Goal: Task Accomplishment & Management: Manage account settings

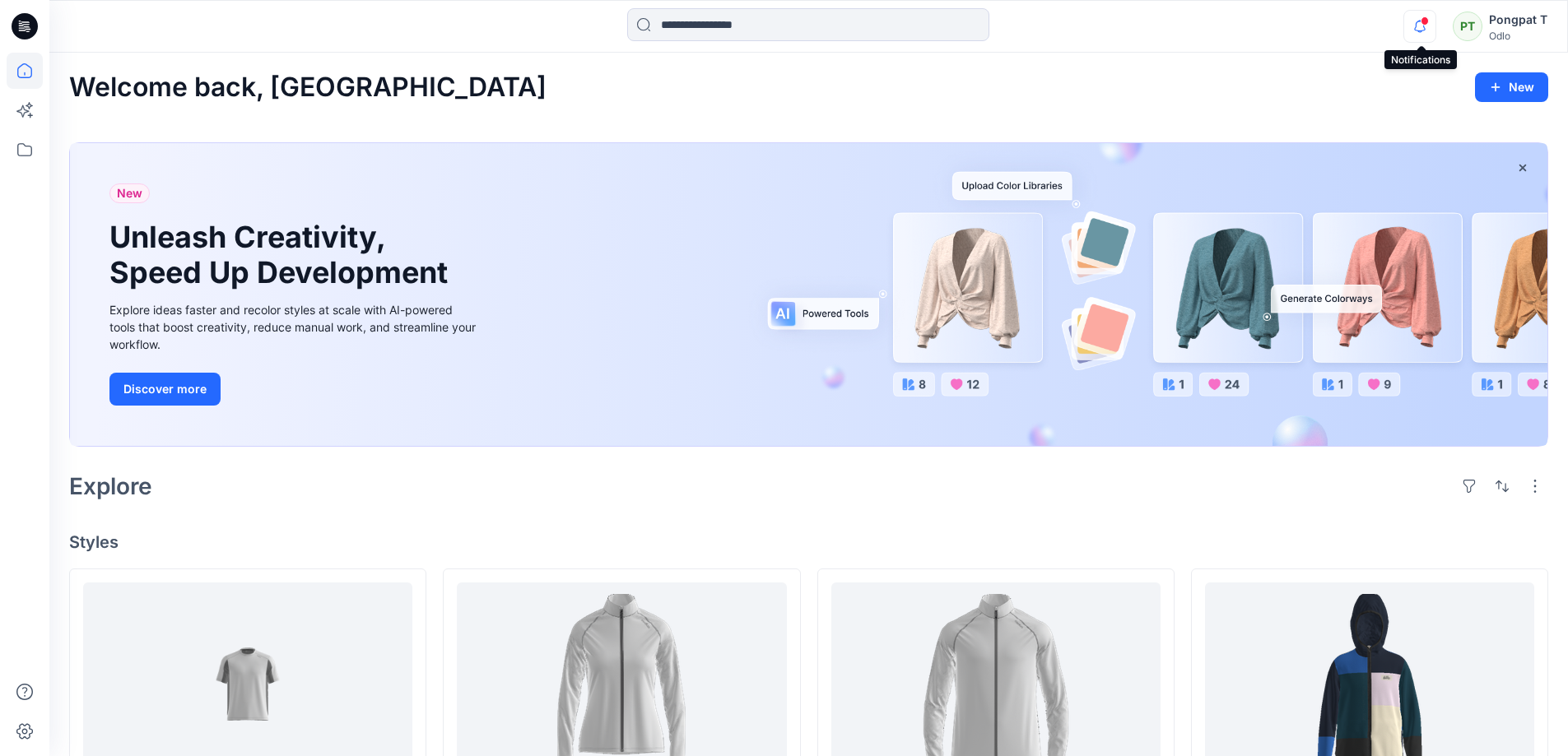
click at [1423, 28] on icon "button" at bounding box center [1419, 26] width 31 height 33
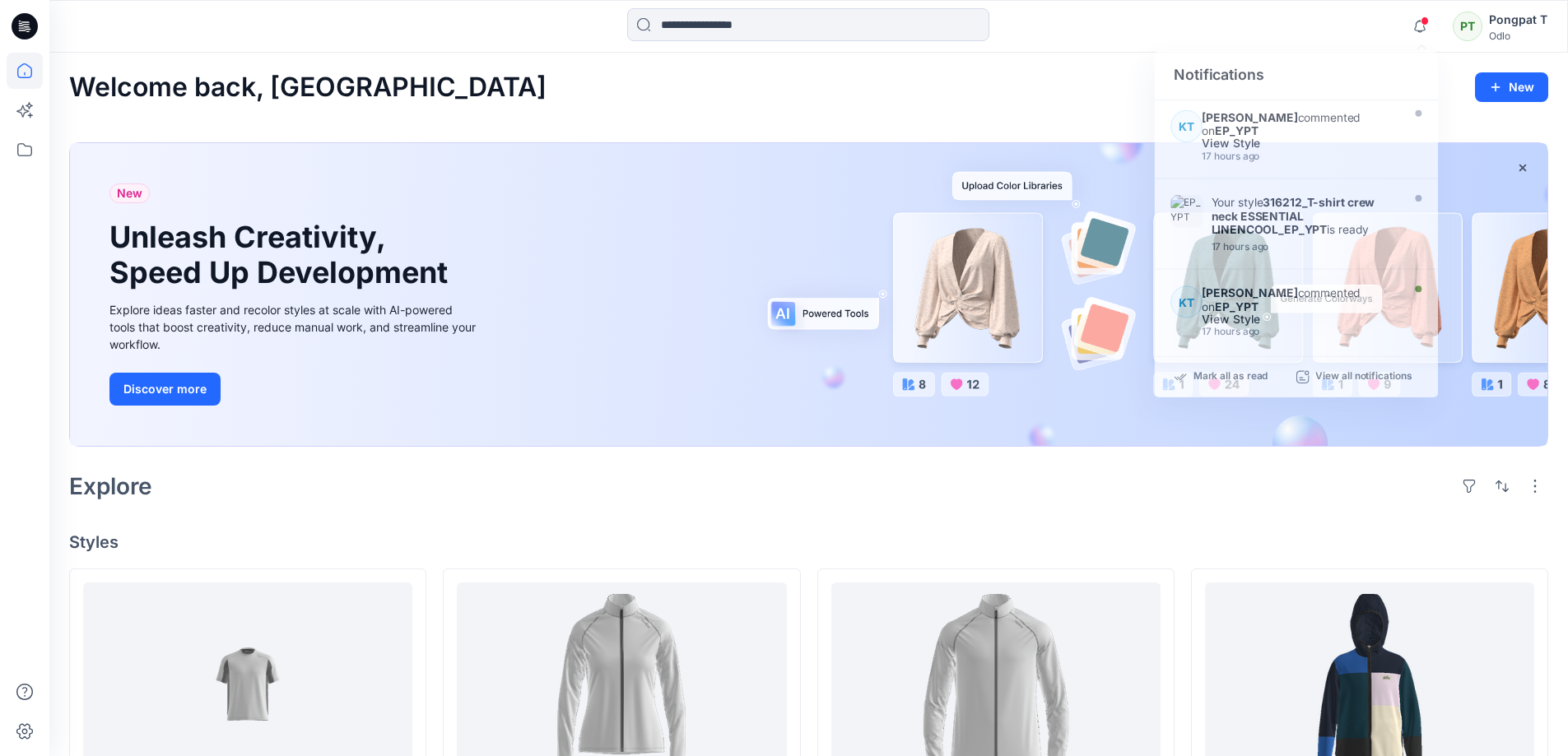
click at [541, 98] on div "Welcome back, [GEOGRAPHIC_DATA] New" at bounding box center [808, 88] width 1479 height 30
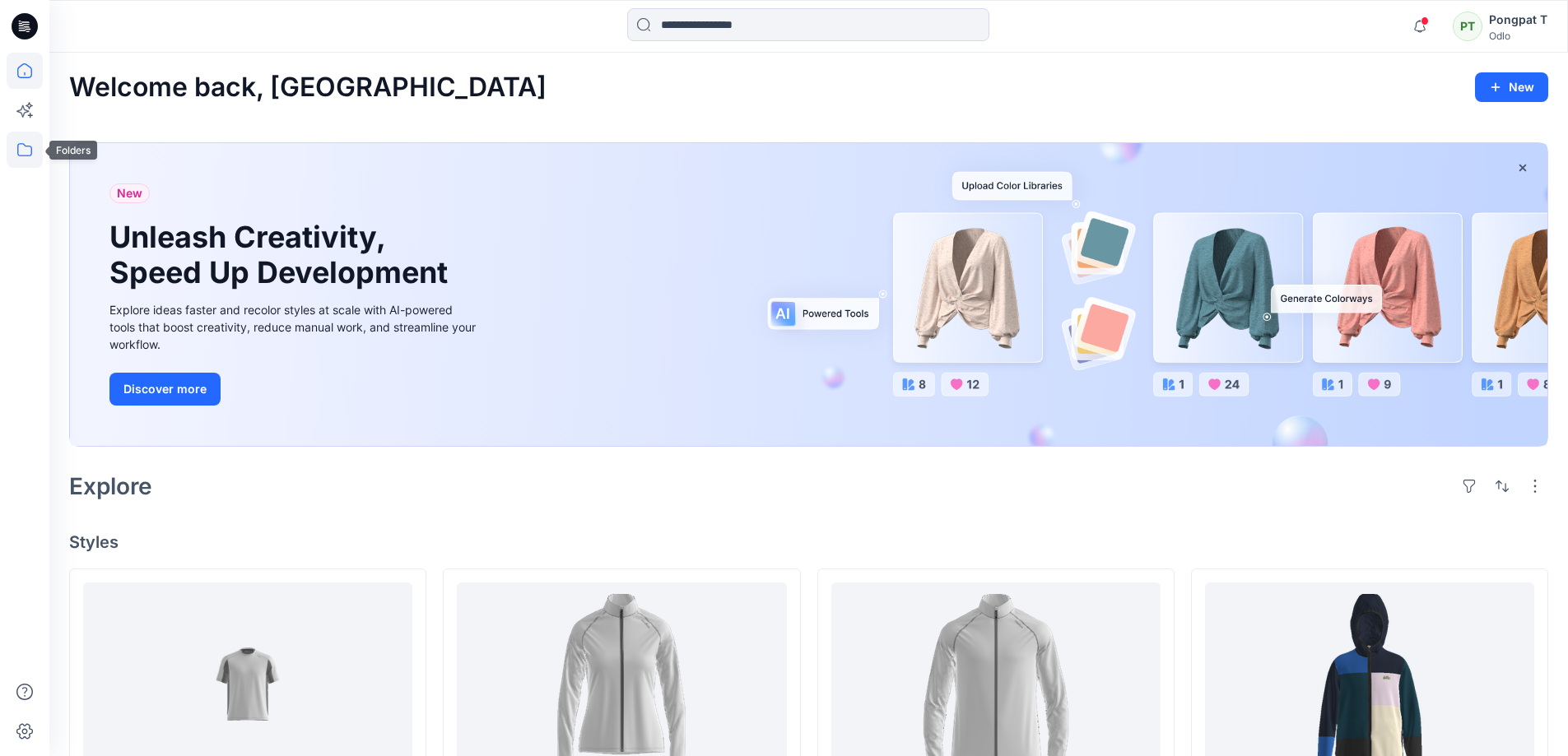
click at [23, 151] on icon at bounding box center [25, 149] width 36 height 36
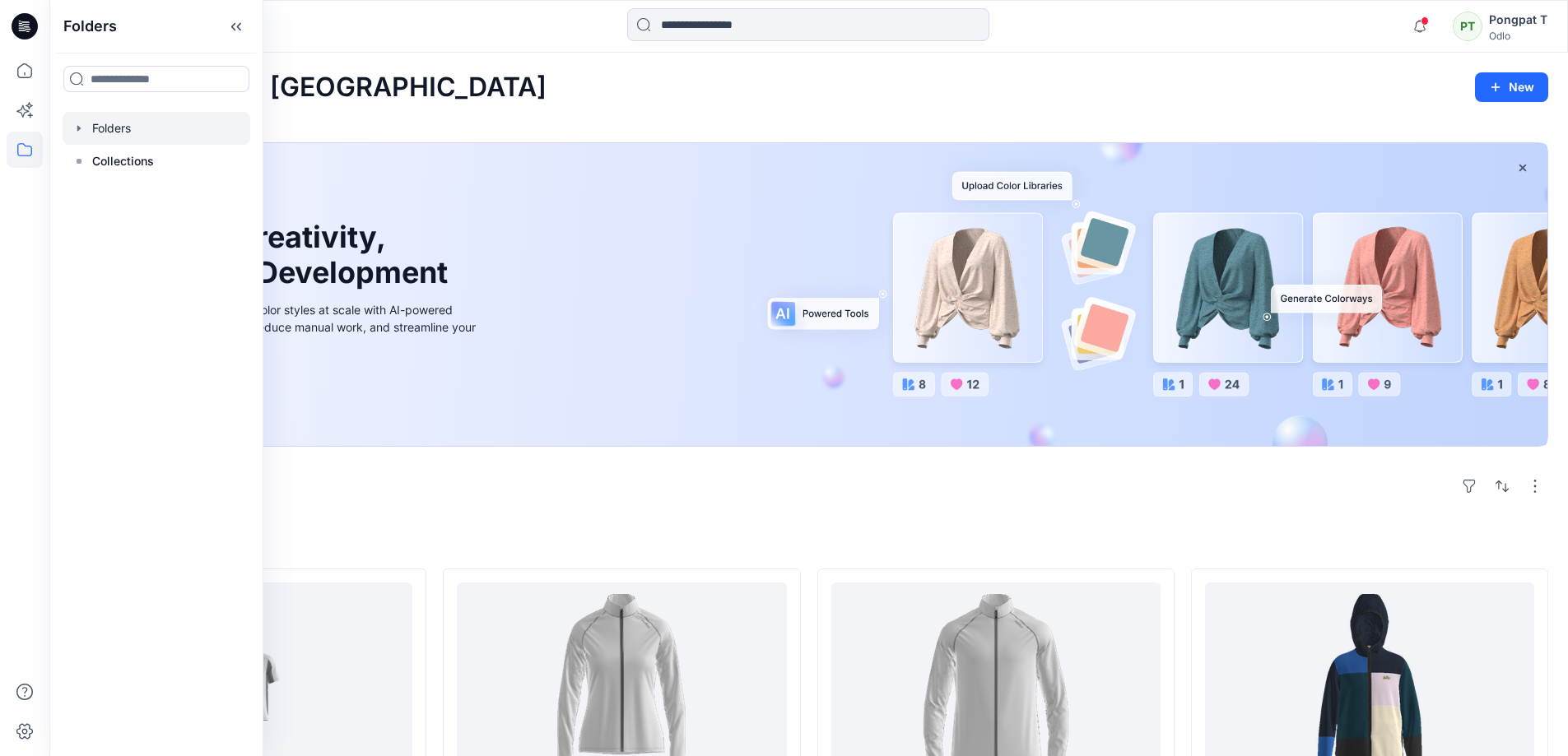
click at [117, 126] on div at bounding box center [156, 128] width 187 height 33
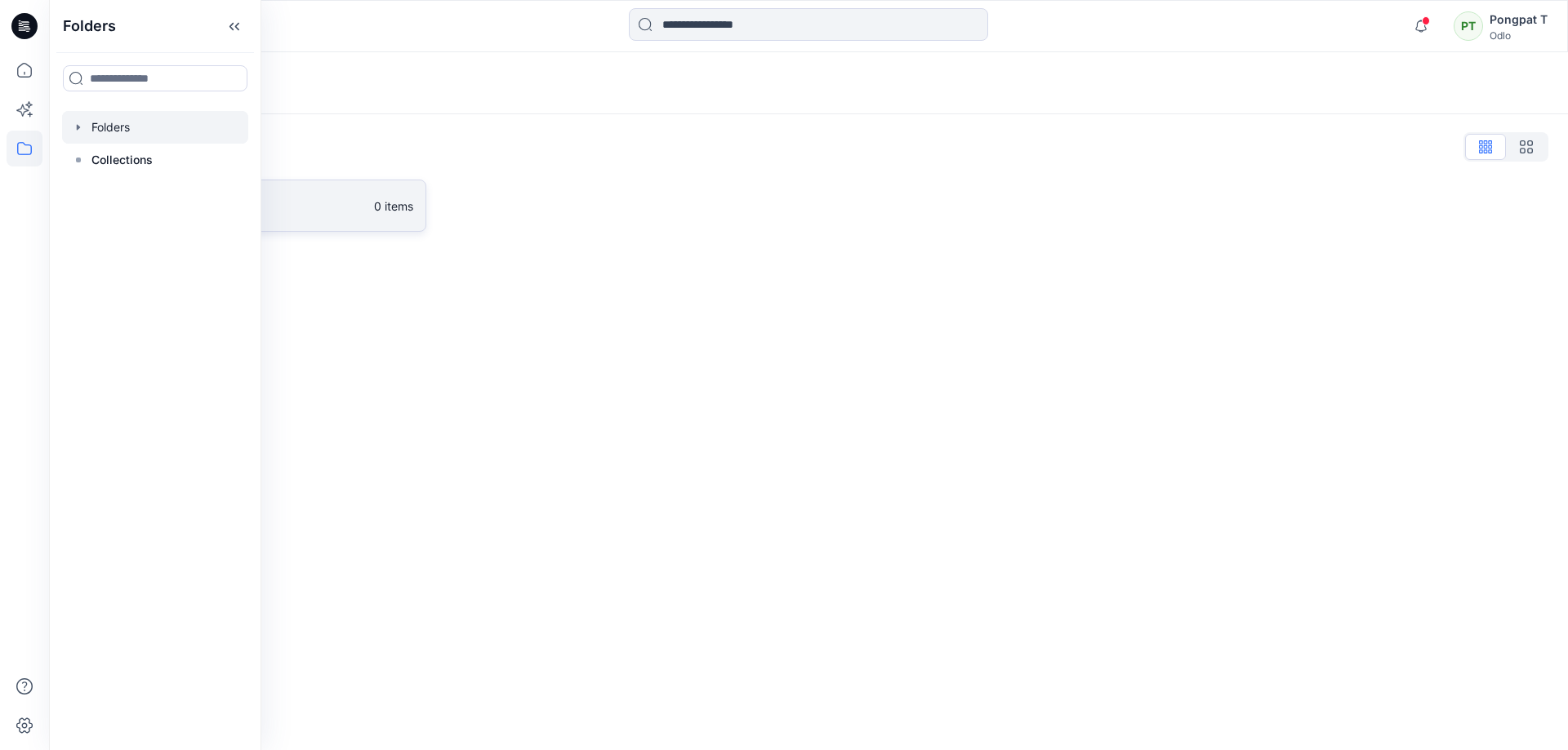
click at [292, 217] on link "Gennex, Tayeh 0 items" at bounding box center [247, 206] width 358 height 53
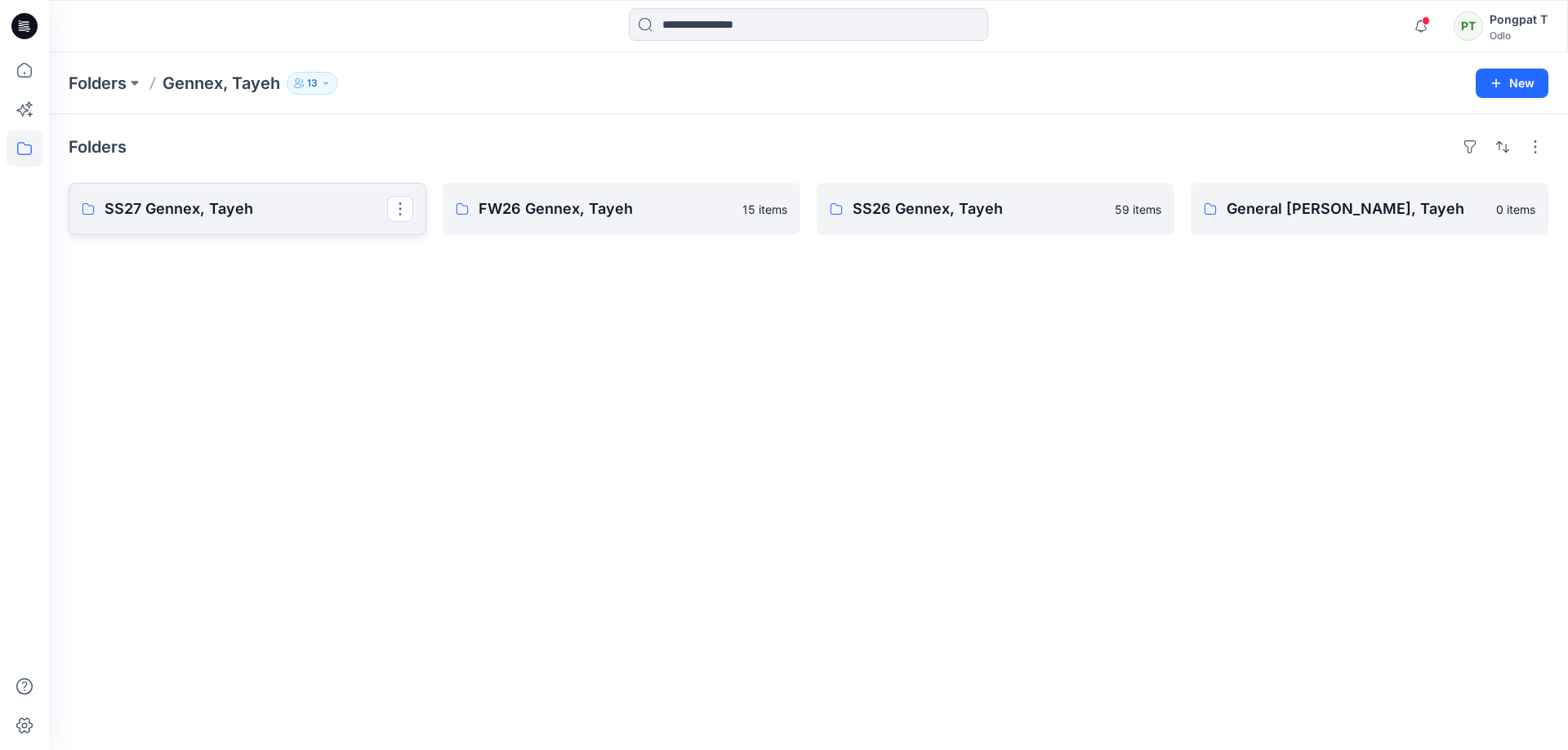
click at [279, 212] on p "SS27 Gennex, Tayeh" at bounding box center [245, 208] width 283 height 23
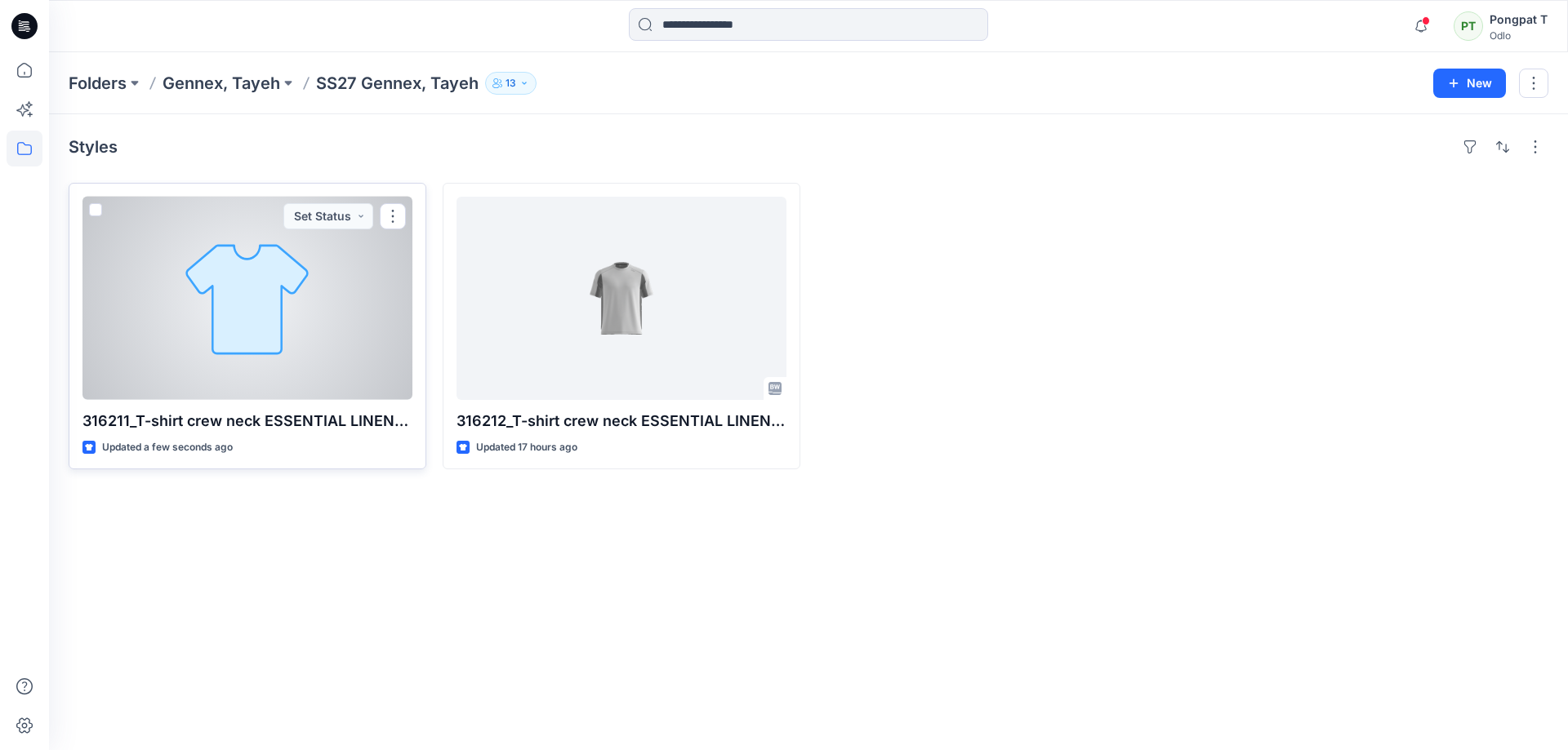
click at [311, 367] on div at bounding box center [247, 298] width 330 height 204
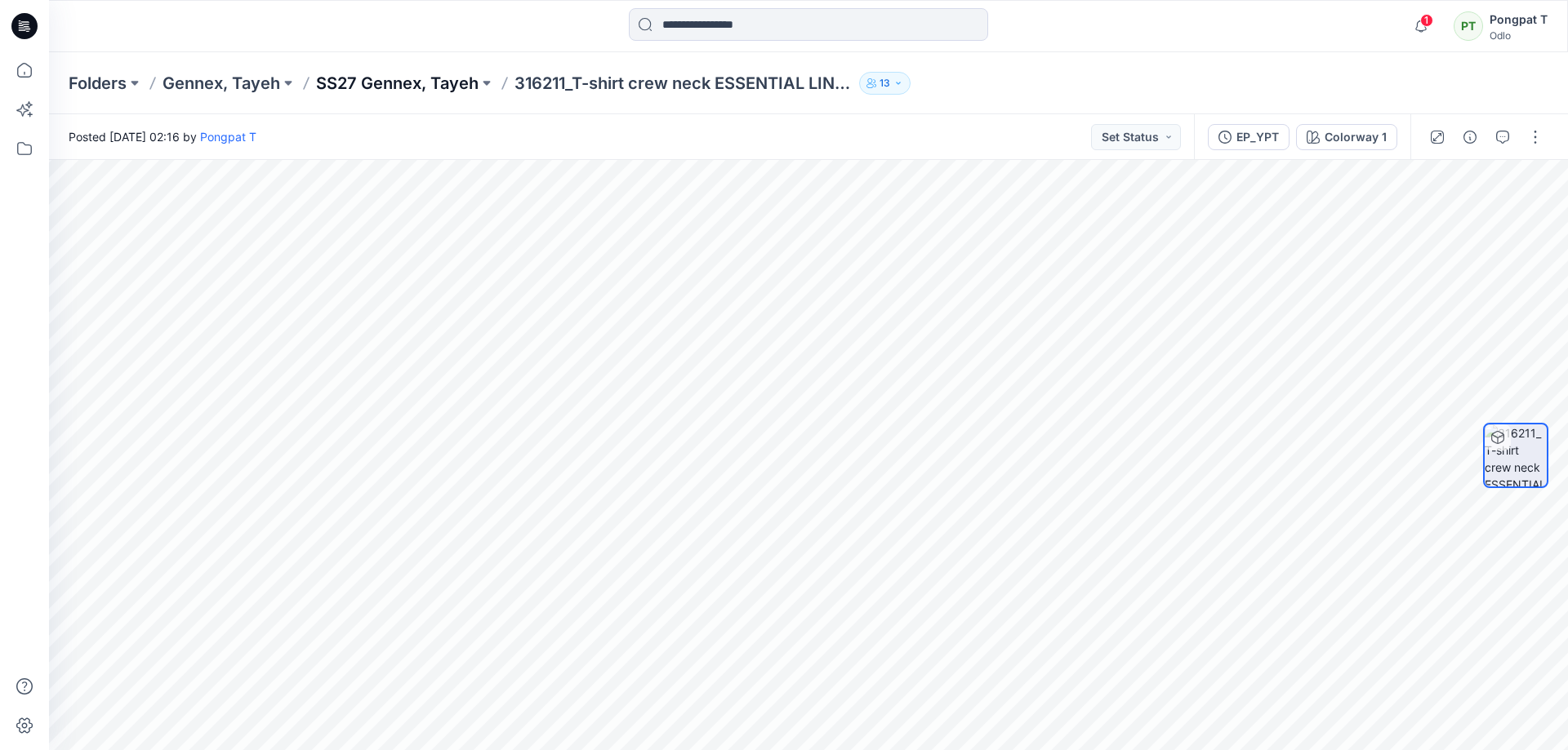
click at [432, 88] on p "SS27 Gennex, Tayeh" at bounding box center [397, 84] width 162 height 23
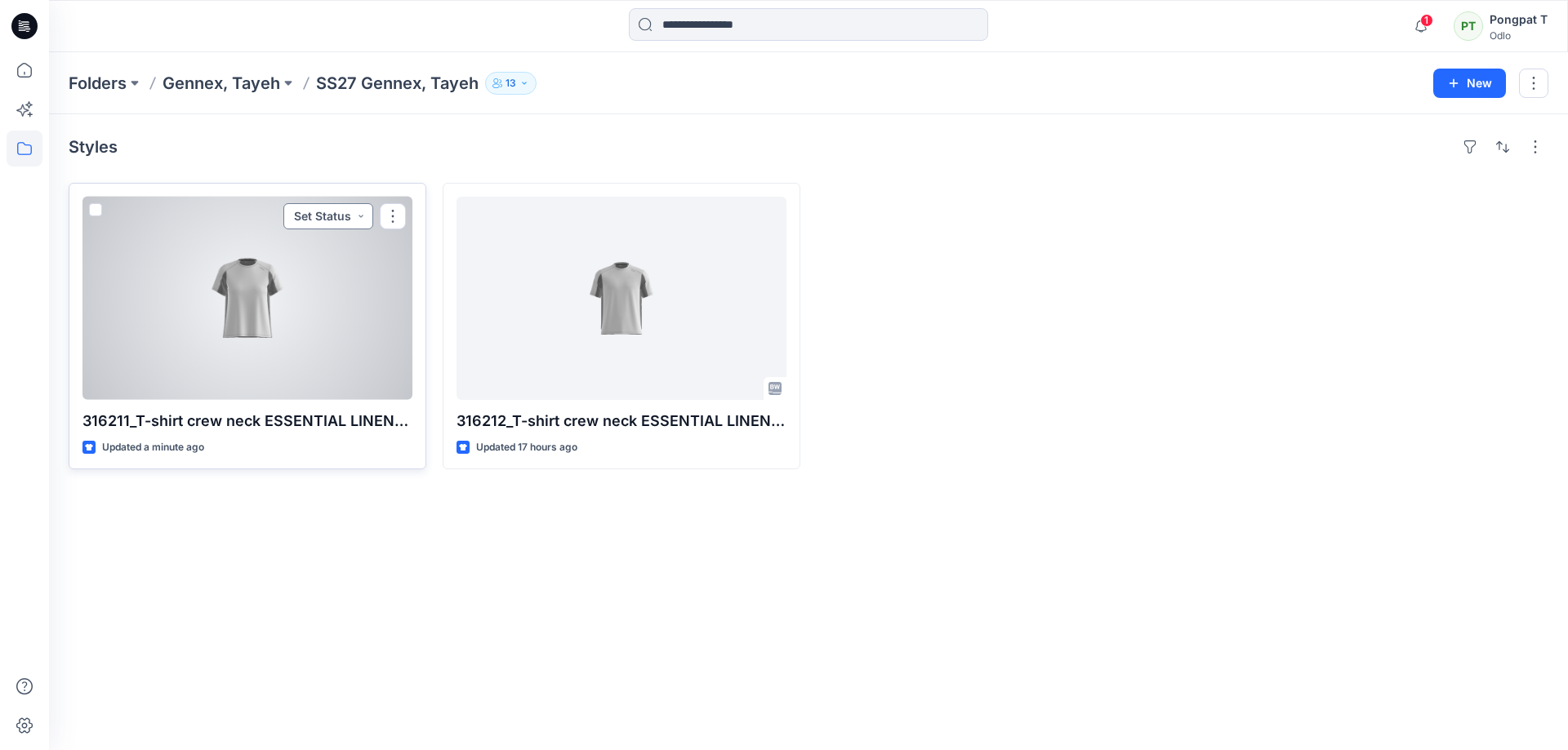
click at [361, 219] on button "Set Status" at bounding box center [329, 217] width 90 height 26
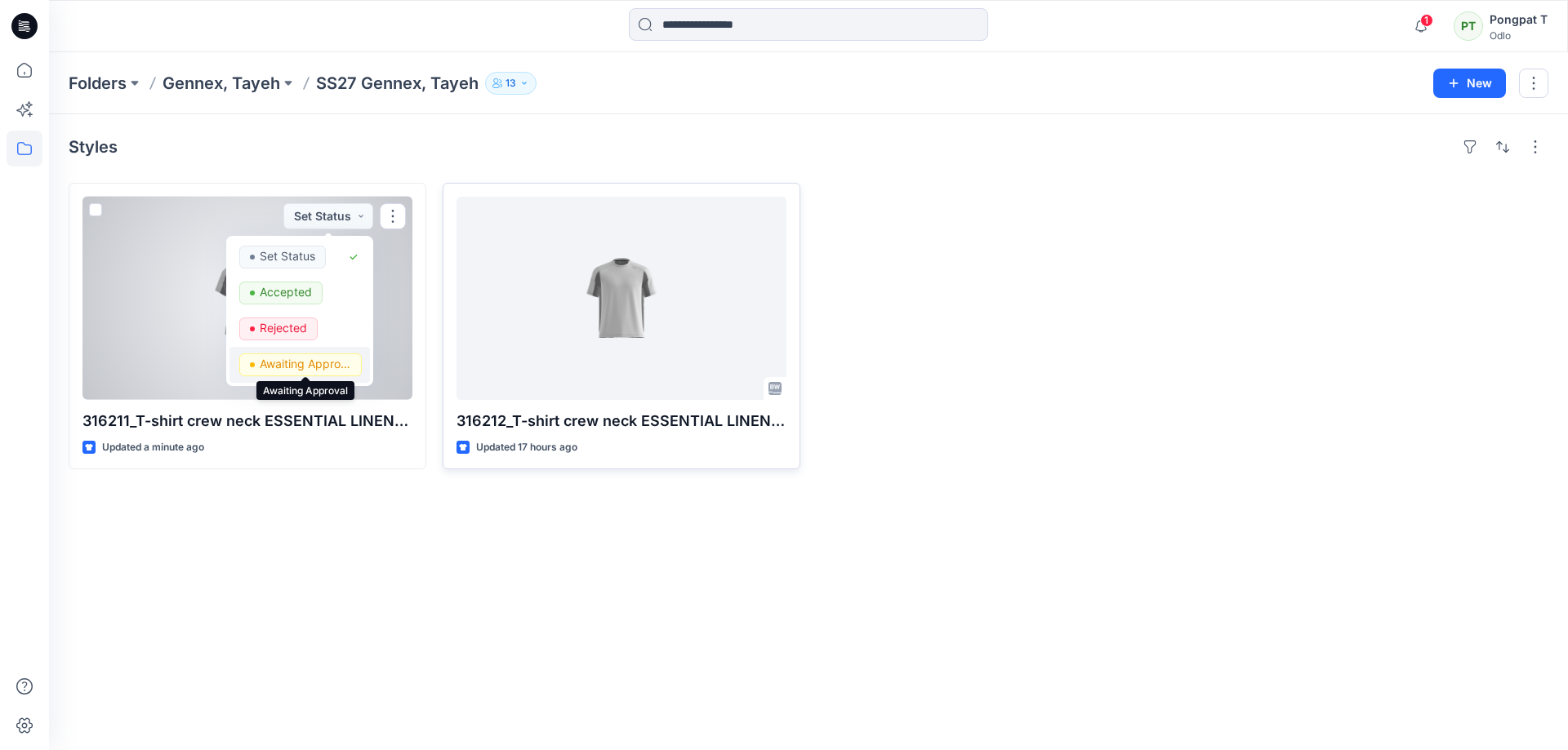
drag, startPoint x: 316, startPoint y: 361, endPoint x: 549, endPoint y: 257, distance: 255.2
click at [315, 362] on p "Awaiting Approval" at bounding box center [305, 364] width 91 height 22
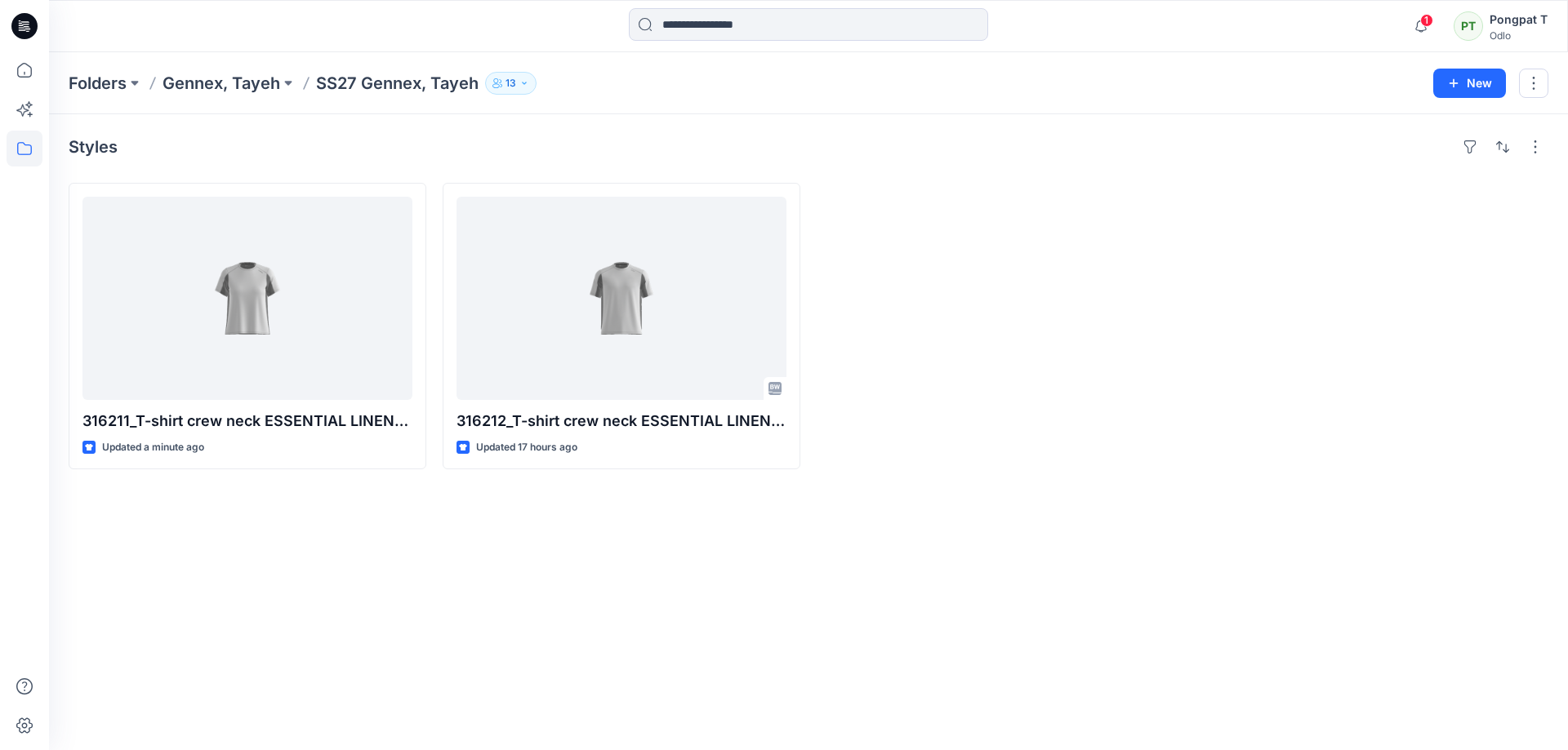
click at [346, 635] on div "Styles 316211_T-shirt crew neck ESSENTIAL LINENCOOL_EP_YPT Updated a minute ago…" at bounding box center [808, 433] width 1519 height 636
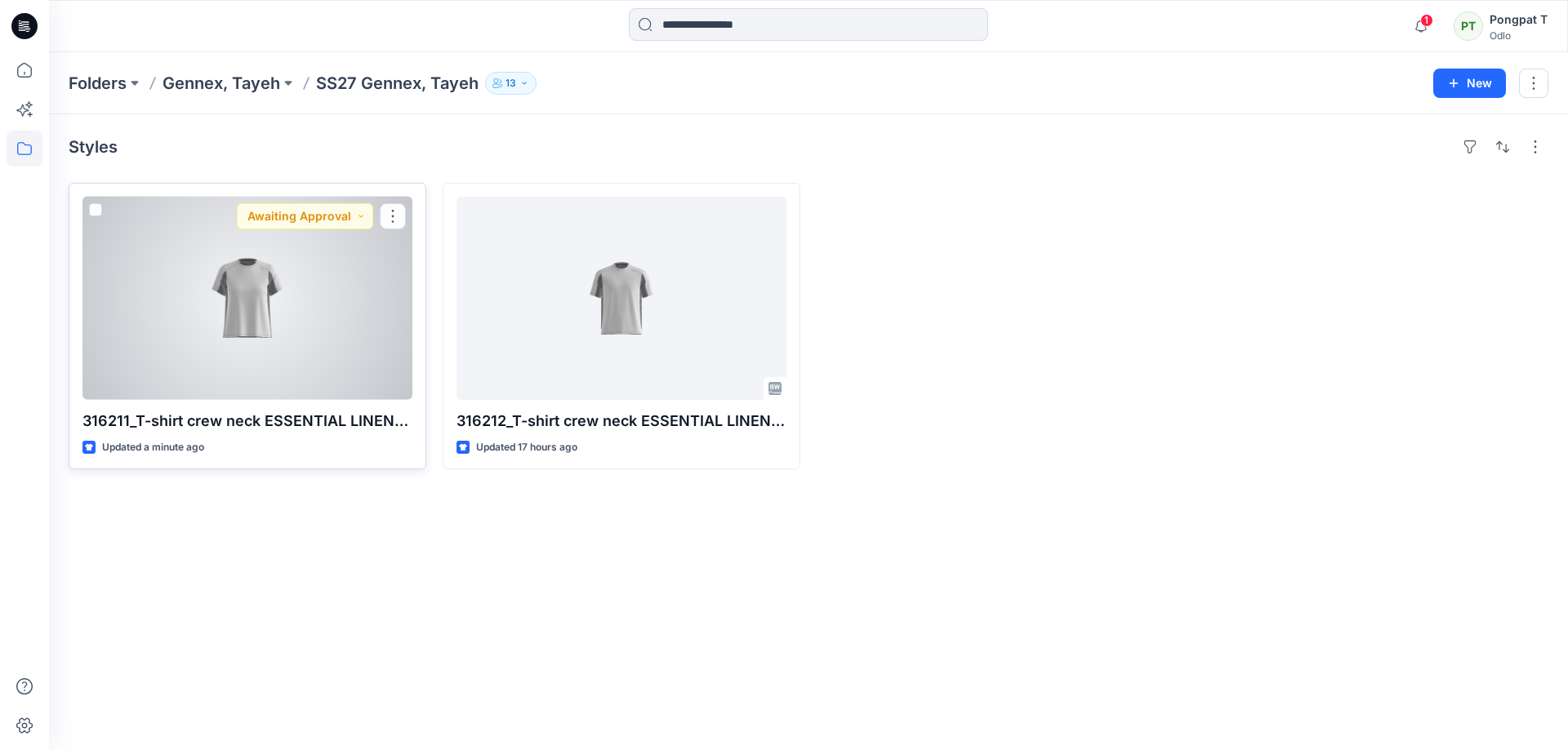
click at [269, 342] on div at bounding box center [247, 298] width 330 height 204
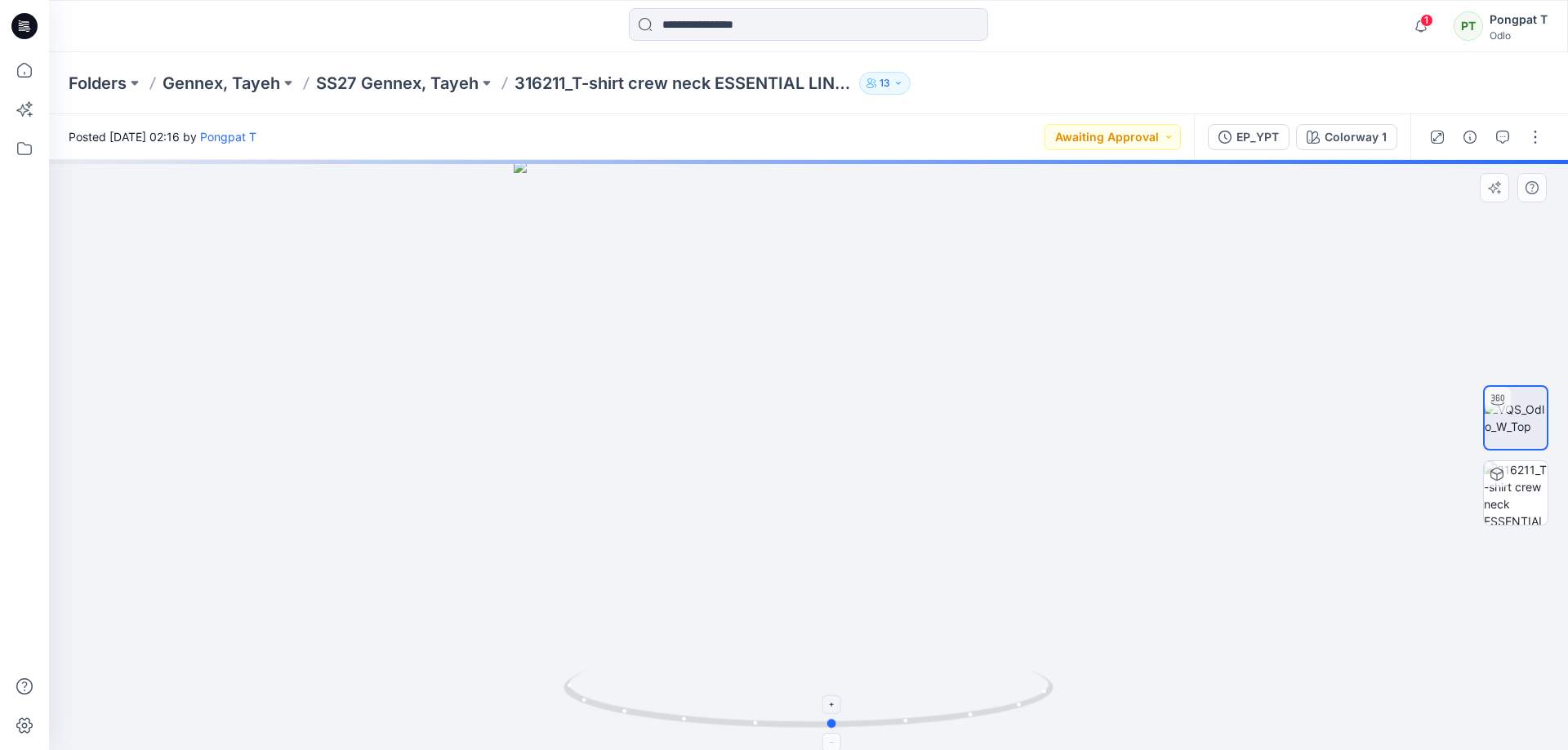
drag, startPoint x: 1007, startPoint y: 708, endPoint x: 18, endPoint y: 637, distance: 991.5
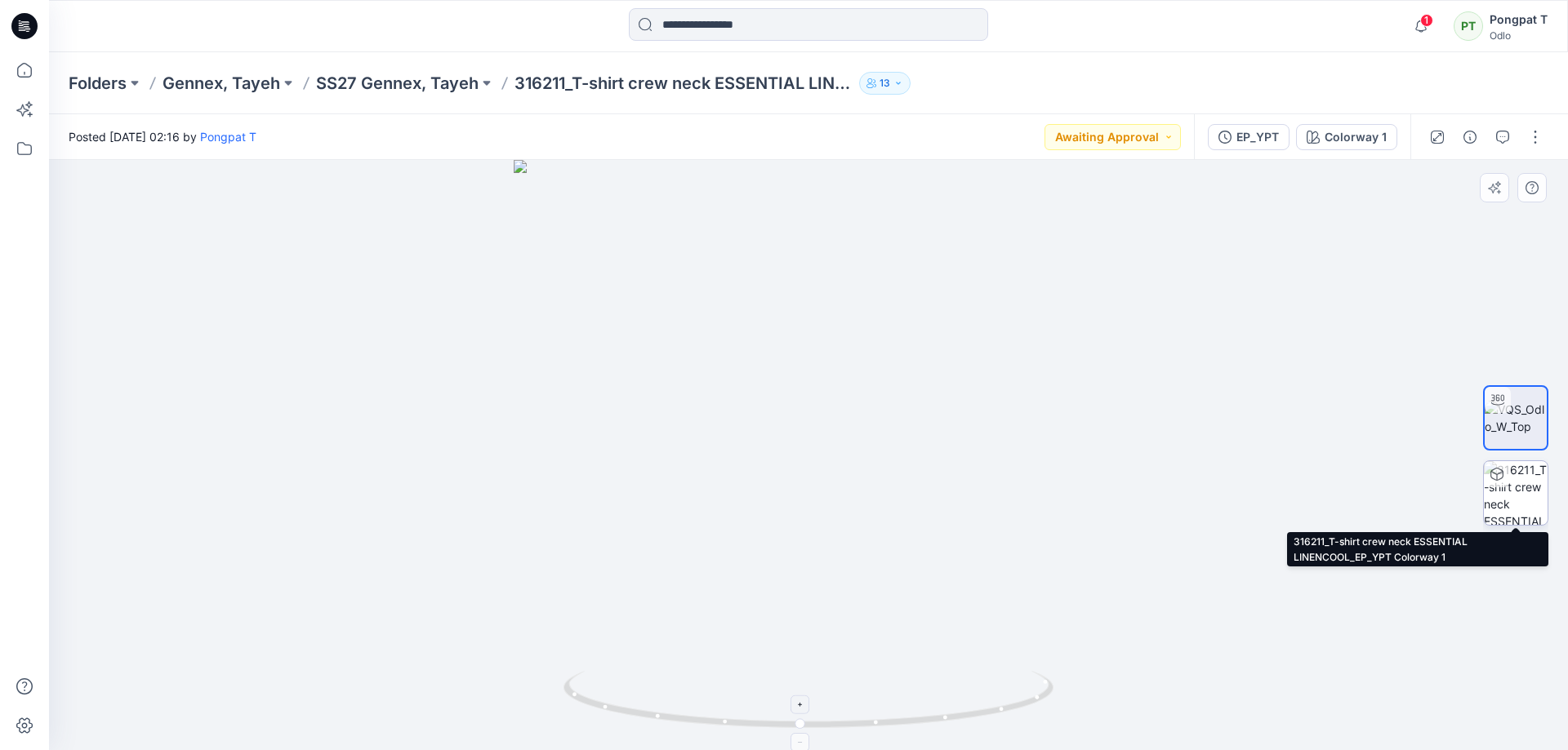
click at [1507, 502] on img at bounding box center [1515, 493] width 64 height 64
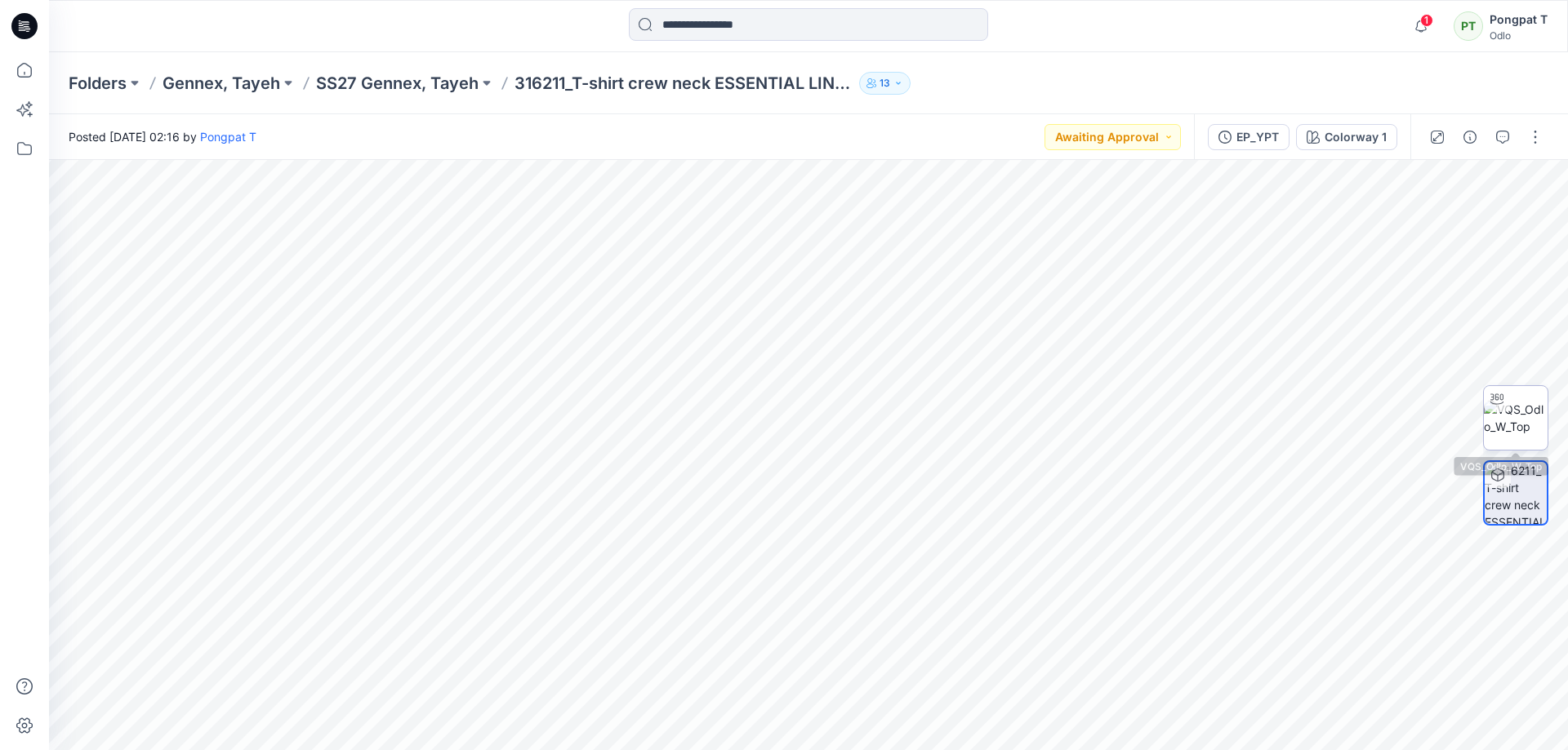
click at [1514, 417] on img at bounding box center [1515, 418] width 64 height 35
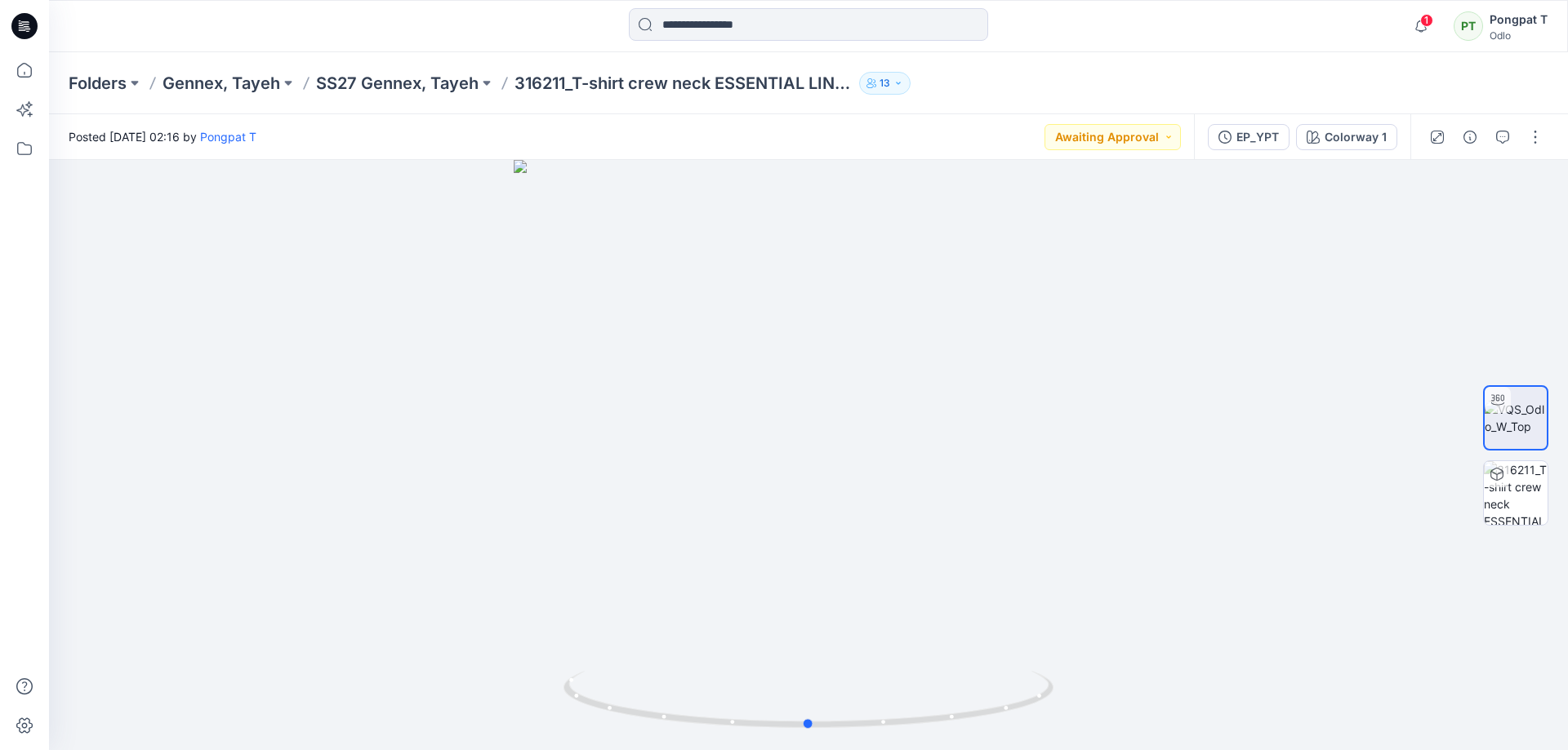
drag, startPoint x: 844, startPoint y: 459, endPoint x: 844, endPoint y: 598, distance: 139.0
click at [844, 598] on div at bounding box center [808, 454] width 1519 height 590
drag, startPoint x: 884, startPoint y: 539, endPoint x: 622, endPoint y: 543, distance: 262.0
click at [622, 543] on img at bounding box center [808, 345] width 1040 height 810
drag, startPoint x: 992, startPoint y: 714, endPoint x: 650, endPoint y: 701, distance: 342.2
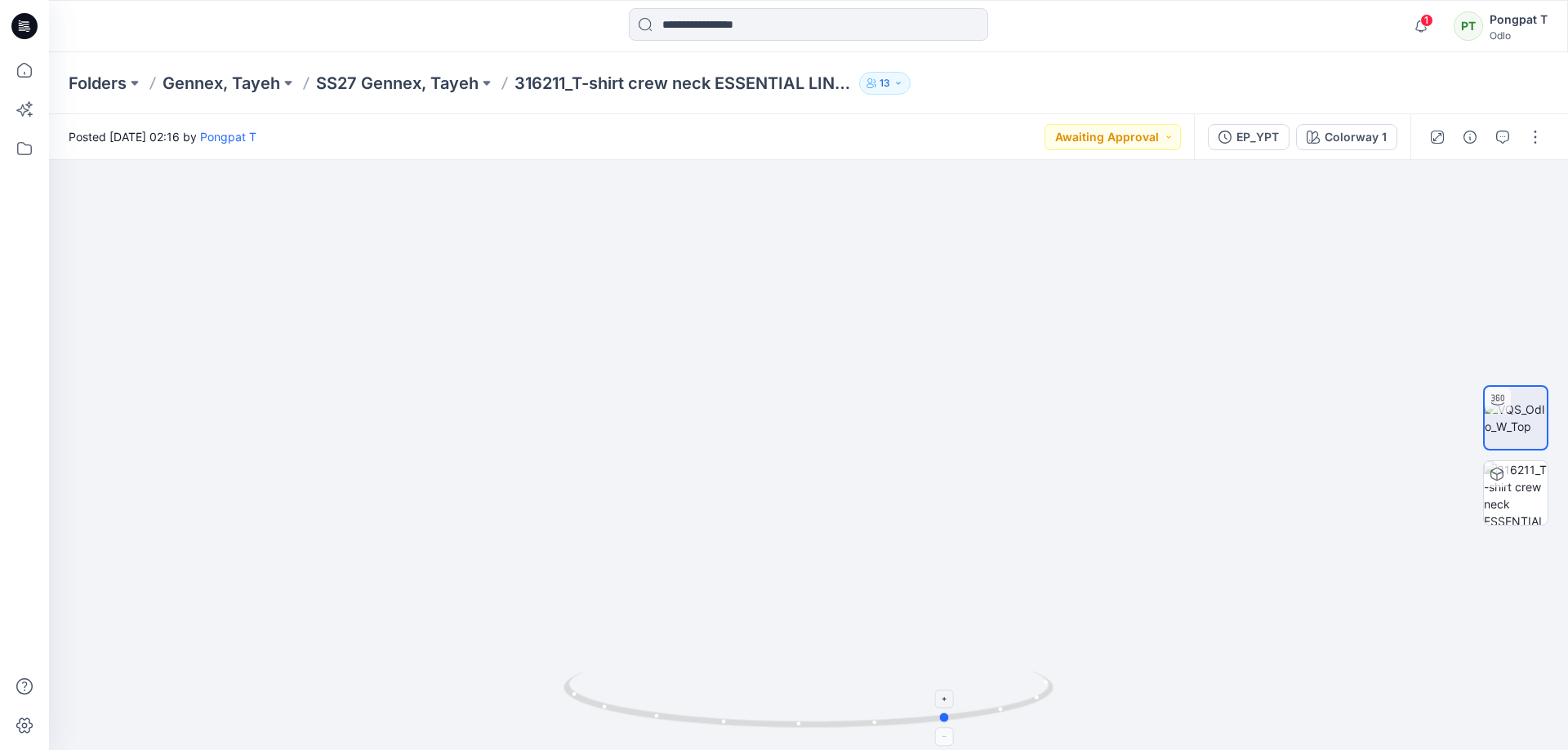
click at [650, 701] on icon at bounding box center [810, 701] width 494 height 61
drag, startPoint x: 951, startPoint y: 699, endPoint x: 781, endPoint y: 690, distance: 170.2
click at [781, 690] on icon at bounding box center [810, 701] width 494 height 61
drag, startPoint x: 989, startPoint y: 709, endPoint x: 898, endPoint y: 720, distance: 91.7
click at [898, 720] on icon at bounding box center [810, 701] width 494 height 61
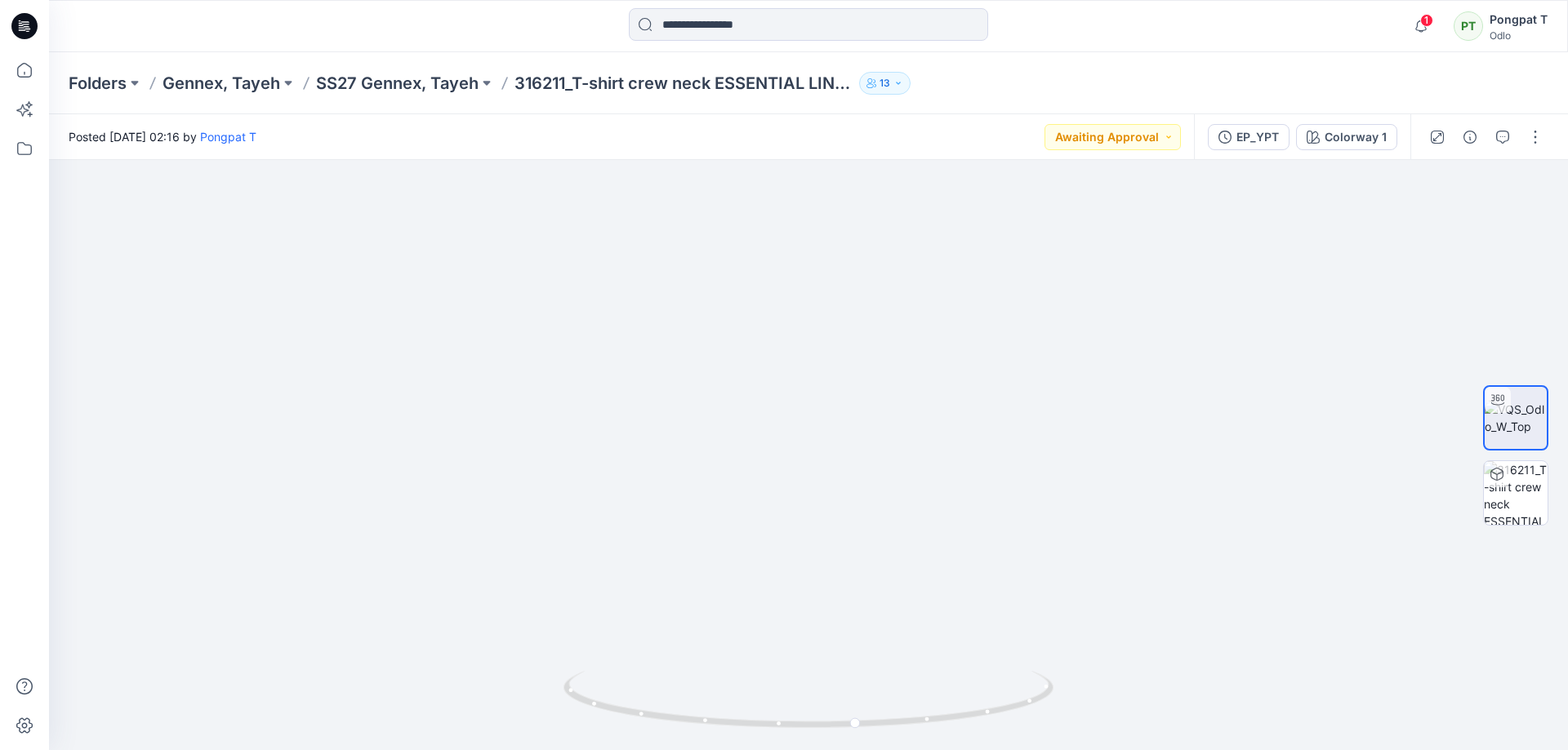
drag, startPoint x: 875, startPoint y: 260, endPoint x: 901, endPoint y: 386, distance: 128.7
click at [901, 386] on img at bounding box center [808, 430] width 815 height 641
click at [1521, 501] on img at bounding box center [1515, 493] width 64 height 64
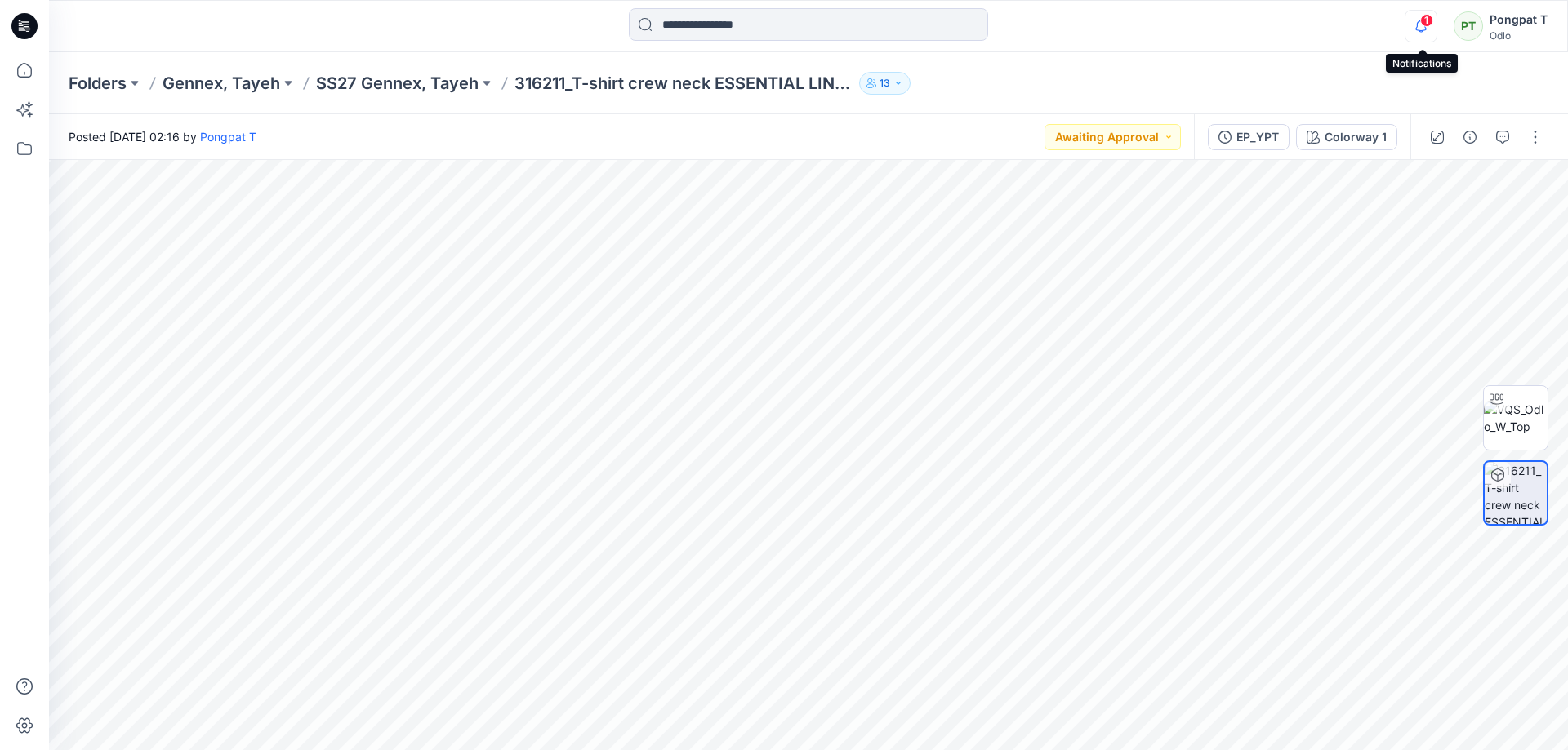
click at [1420, 32] on icon "button" at bounding box center [1421, 25] width 31 height 33
